Goal: Information Seeking & Learning: Learn about a topic

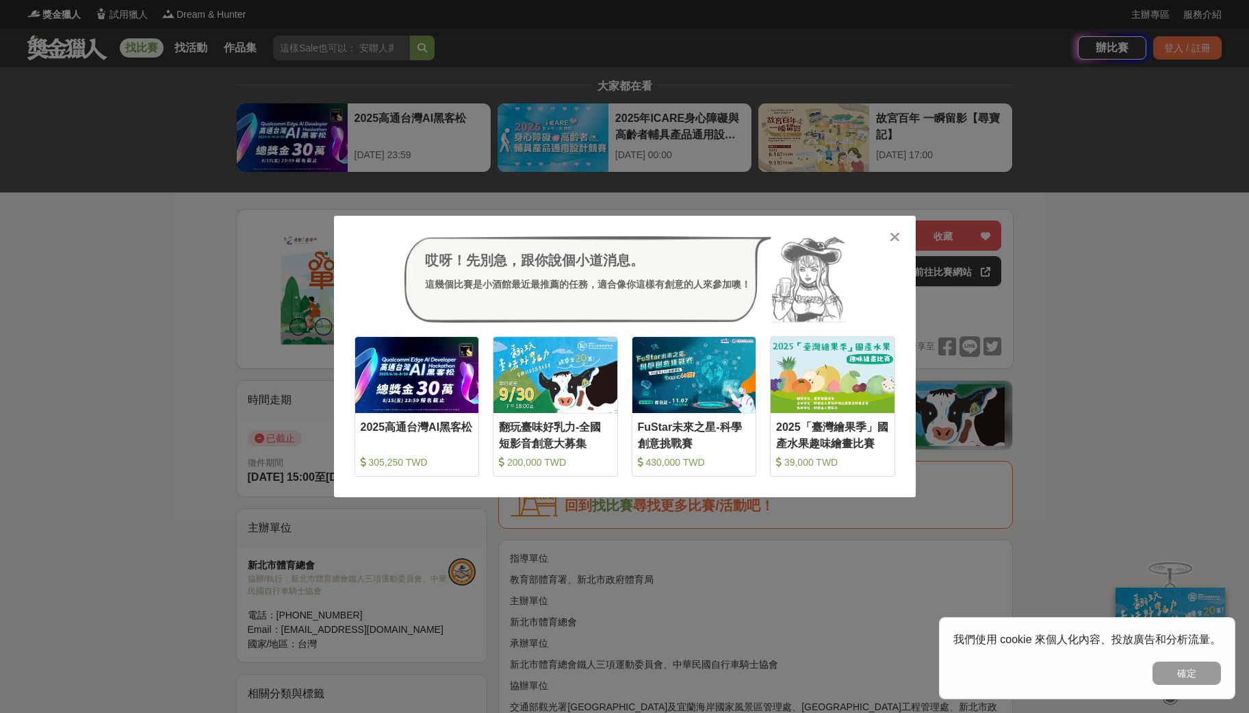
click at [534, 207] on div "哎呀！先別急，跟你說個小道消息。 這幾個比賽是小酒館最近最推薦的任務，適合像你這樣有創意的人來參加噢！ 收藏 2025高通台灣AI黑客松 305,250 TW…" at bounding box center [624, 356] width 1249 height 713
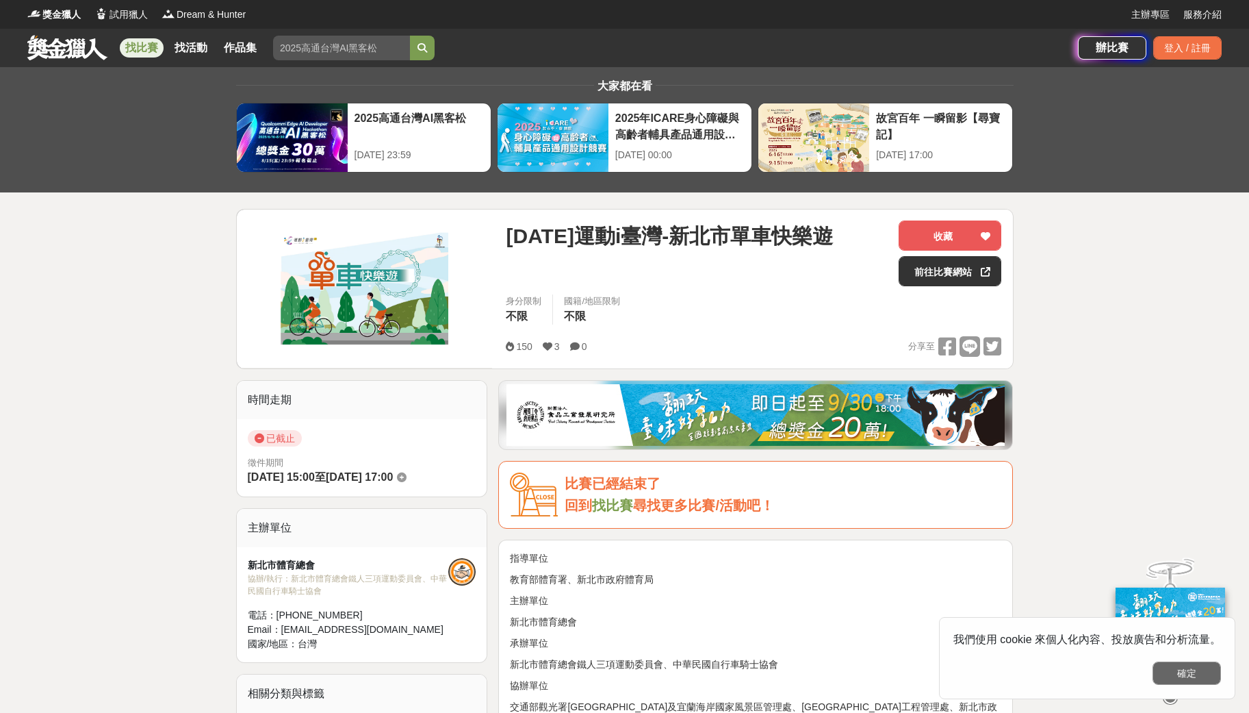
click at [999, 570] on button "確定" at bounding box center [1187, 672] width 68 height 23
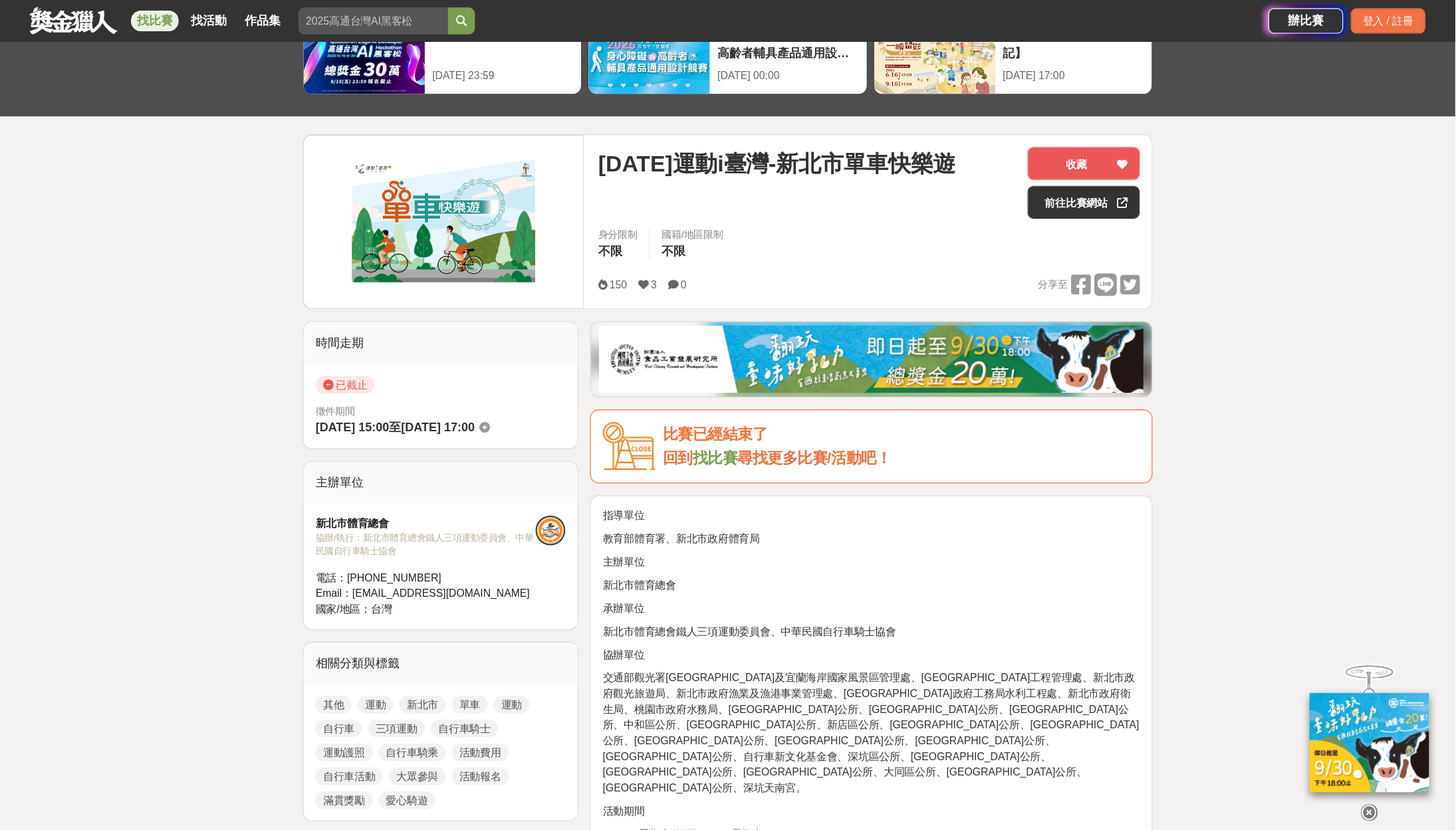
scroll to position [83, 0]
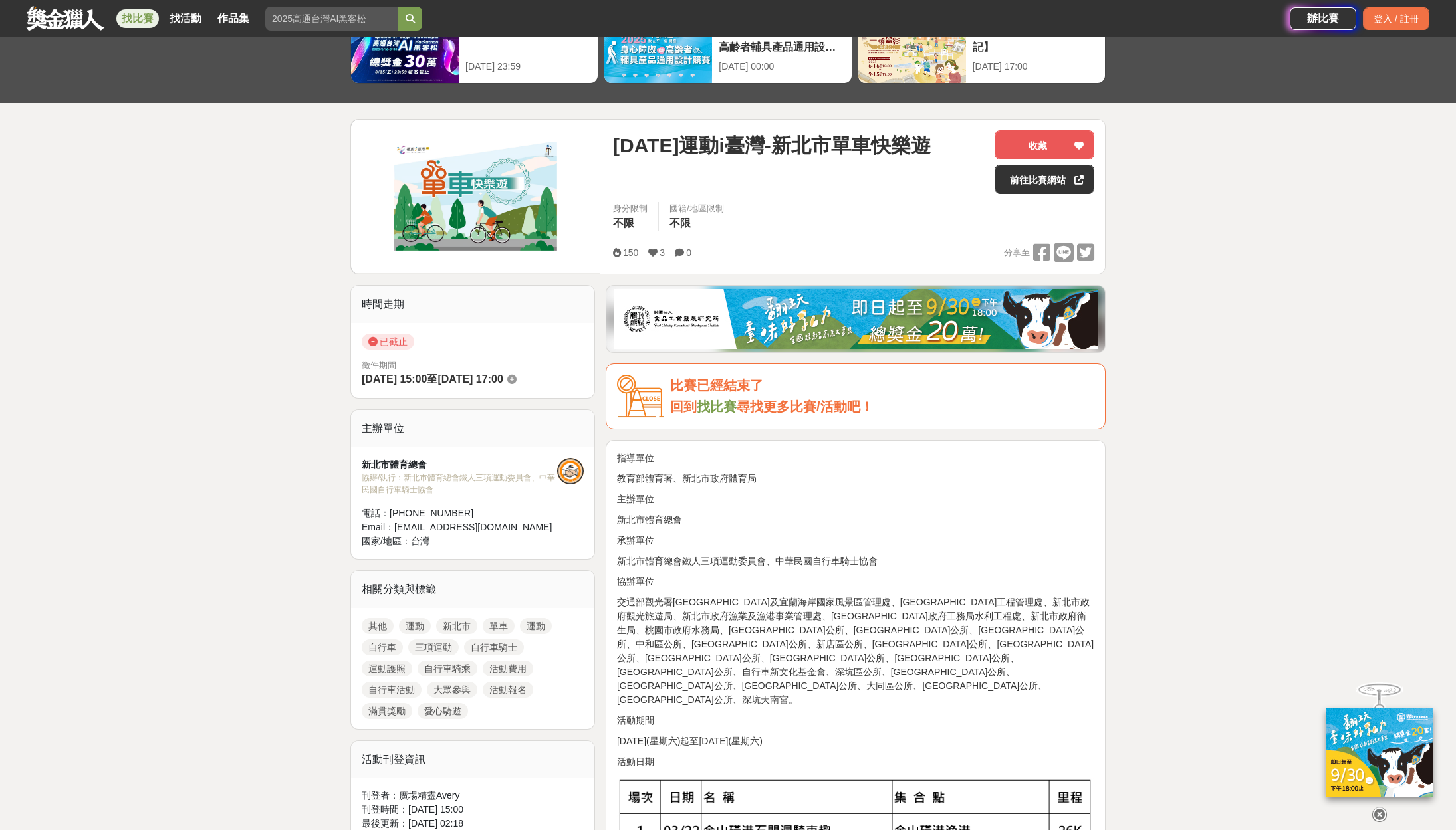
drag, startPoint x: 1196, startPoint y: 1, endPoint x: 1109, endPoint y: 377, distance: 385.9
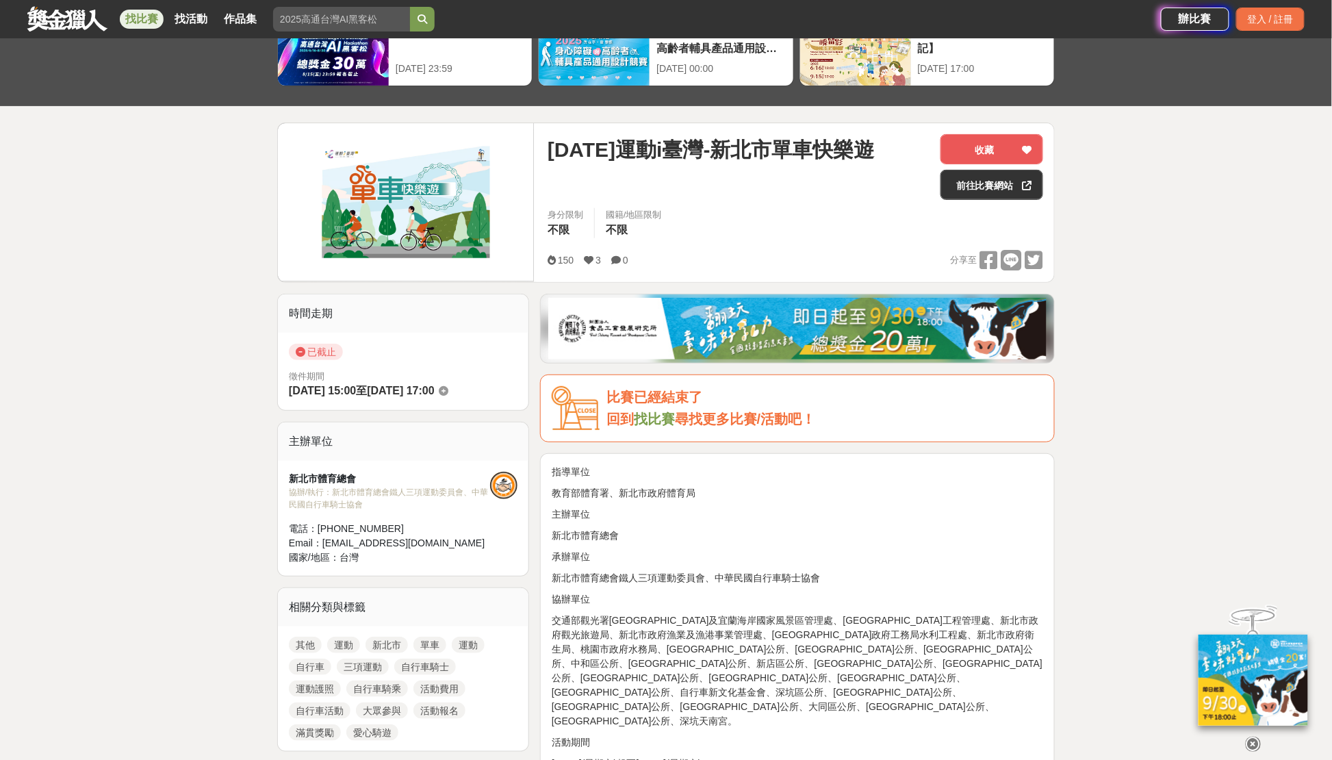
drag, startPoint x: 1503, startPoint y: 1, endPoint x: 203, endPoint y: 231, distance: 1320.3
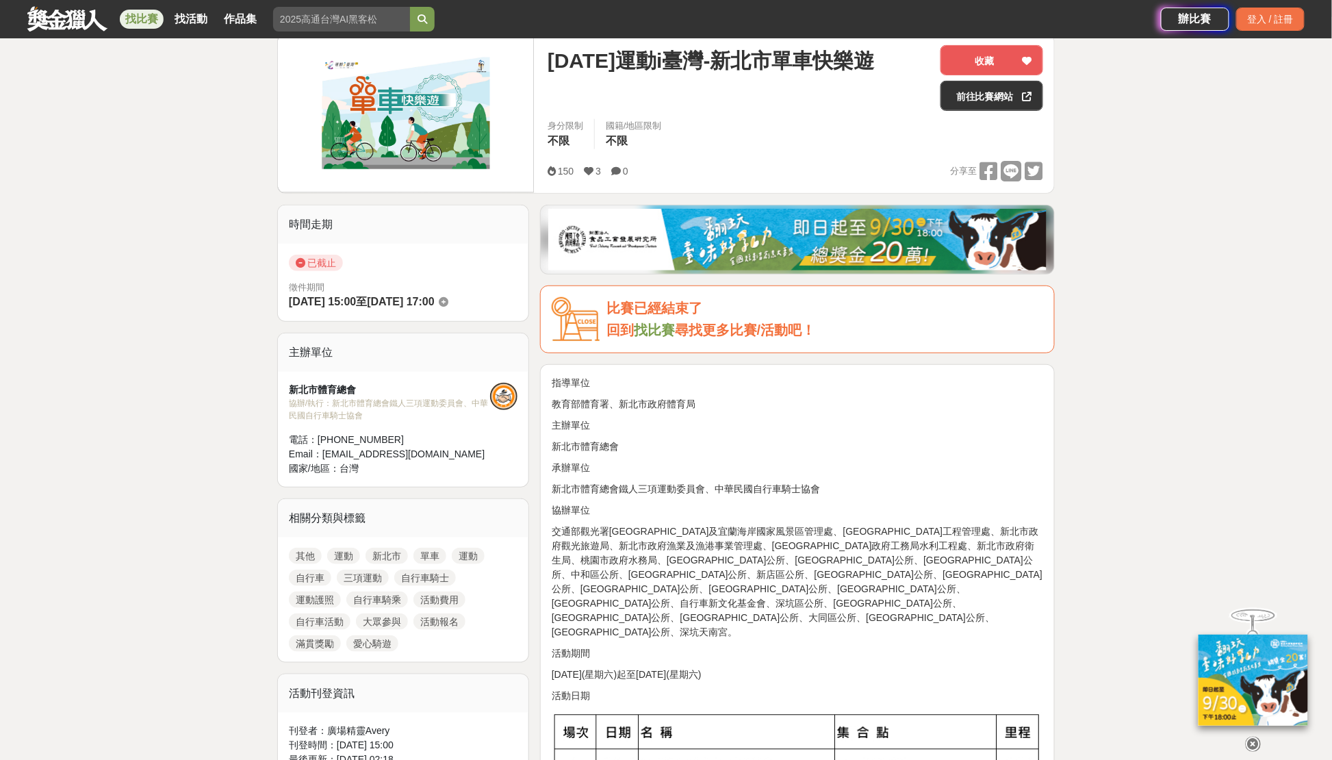
scroll to position [167, 0]
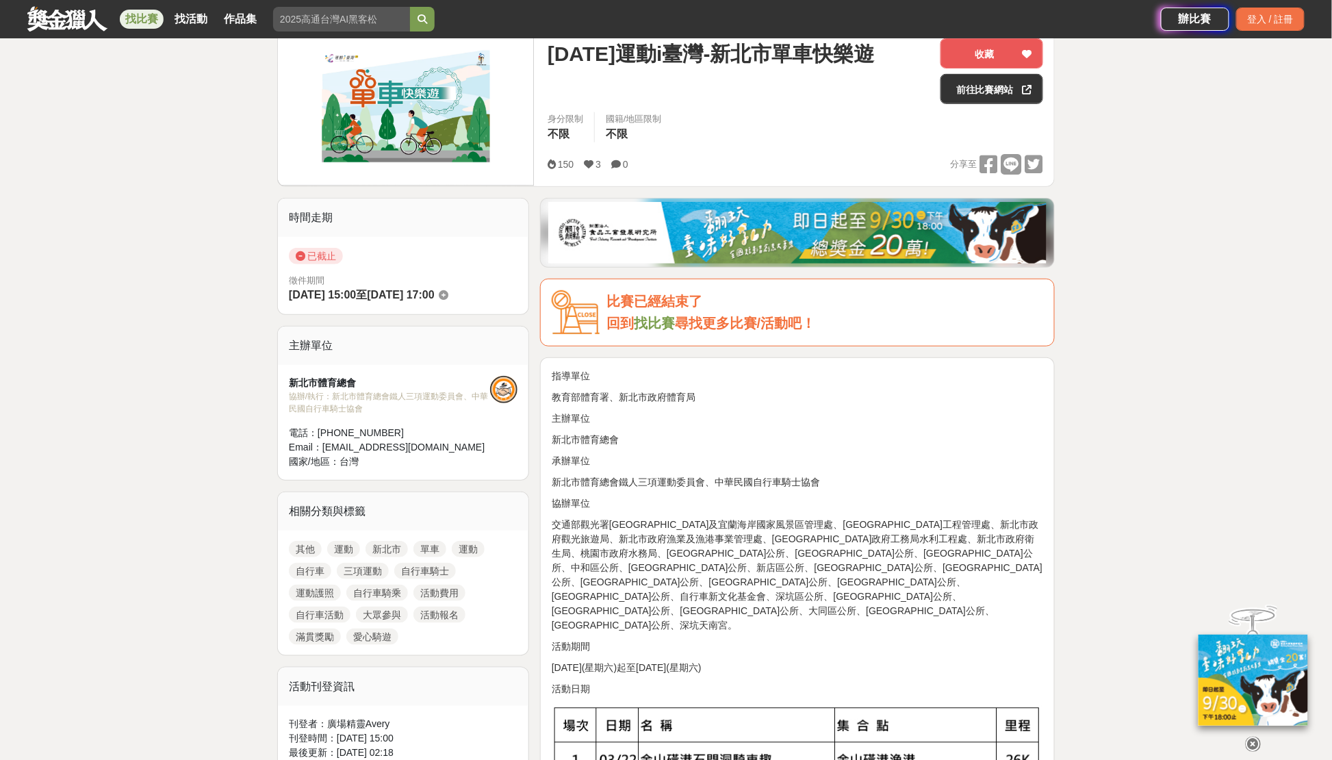
scroll to position [162, 0]
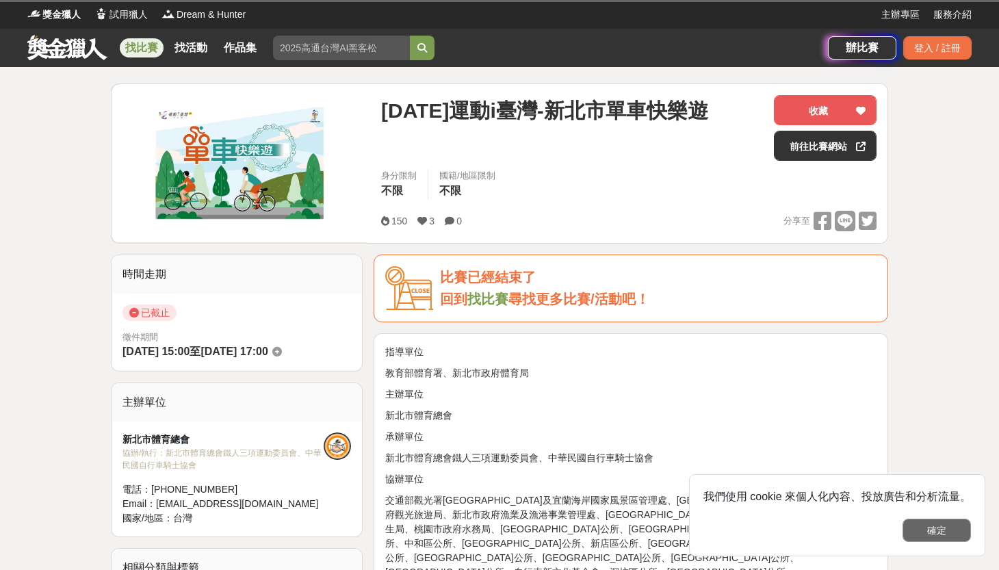
click at [955, 537] on button "確定" at bounding box center [937, 530] width 68 height 23
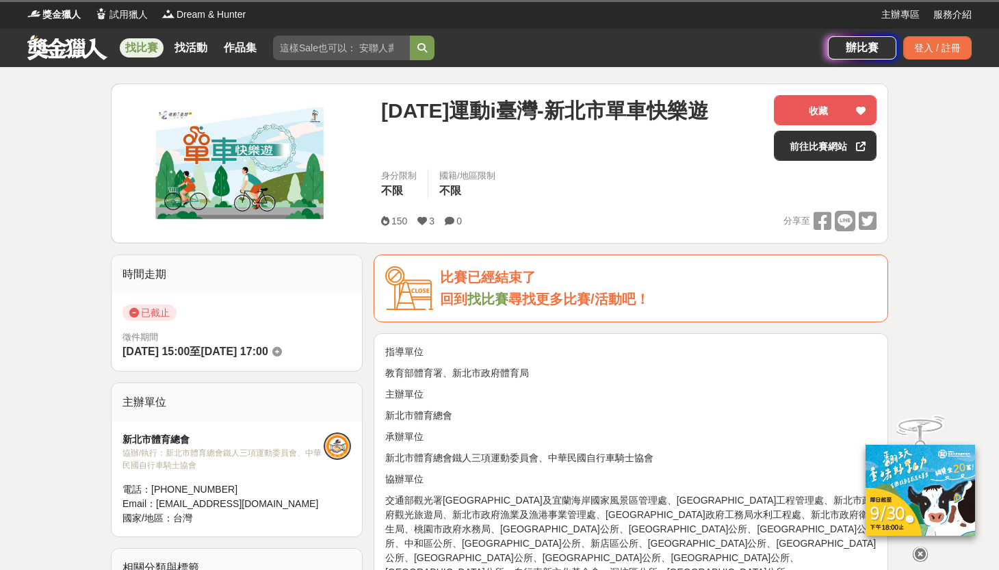
click at [922, 557] on icon at bounding box center [920, 554] width 15 height 15
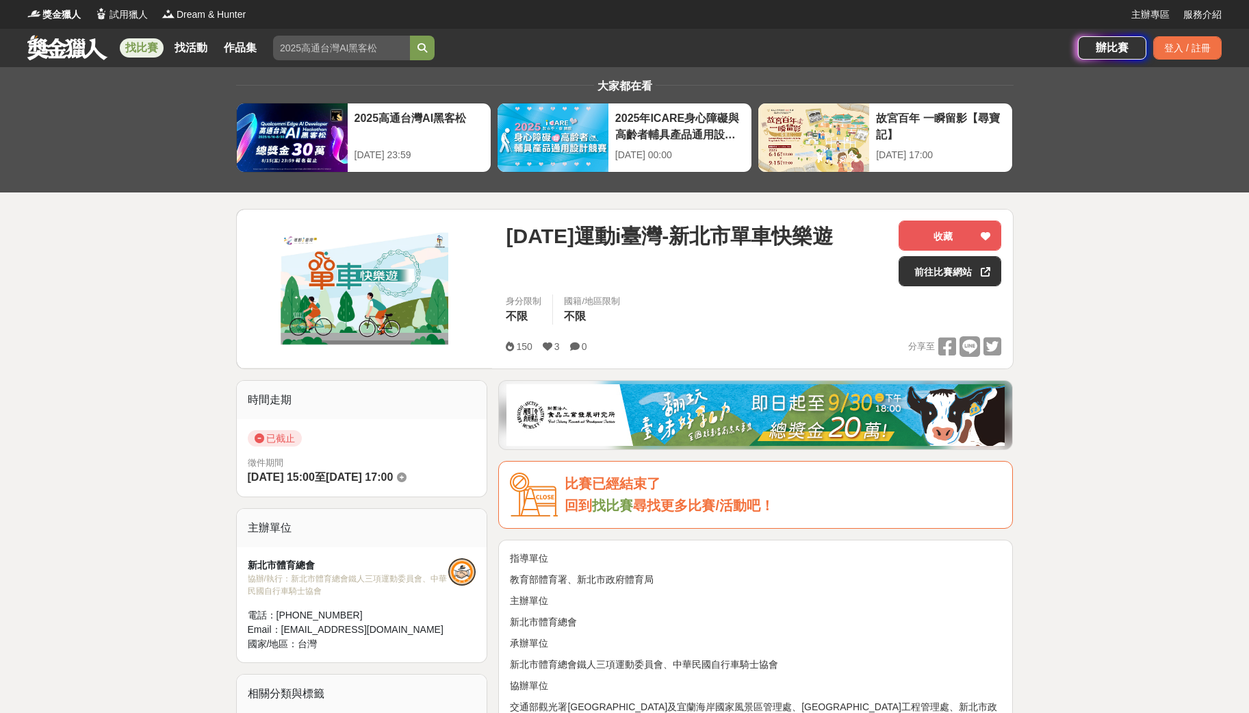
drag, startPoint x: 1004, startPoint y: 51, endPoint x: 238, endPoint y: 254, distance: 792.4
